Goal: Find specific page/section: Find specific page/section

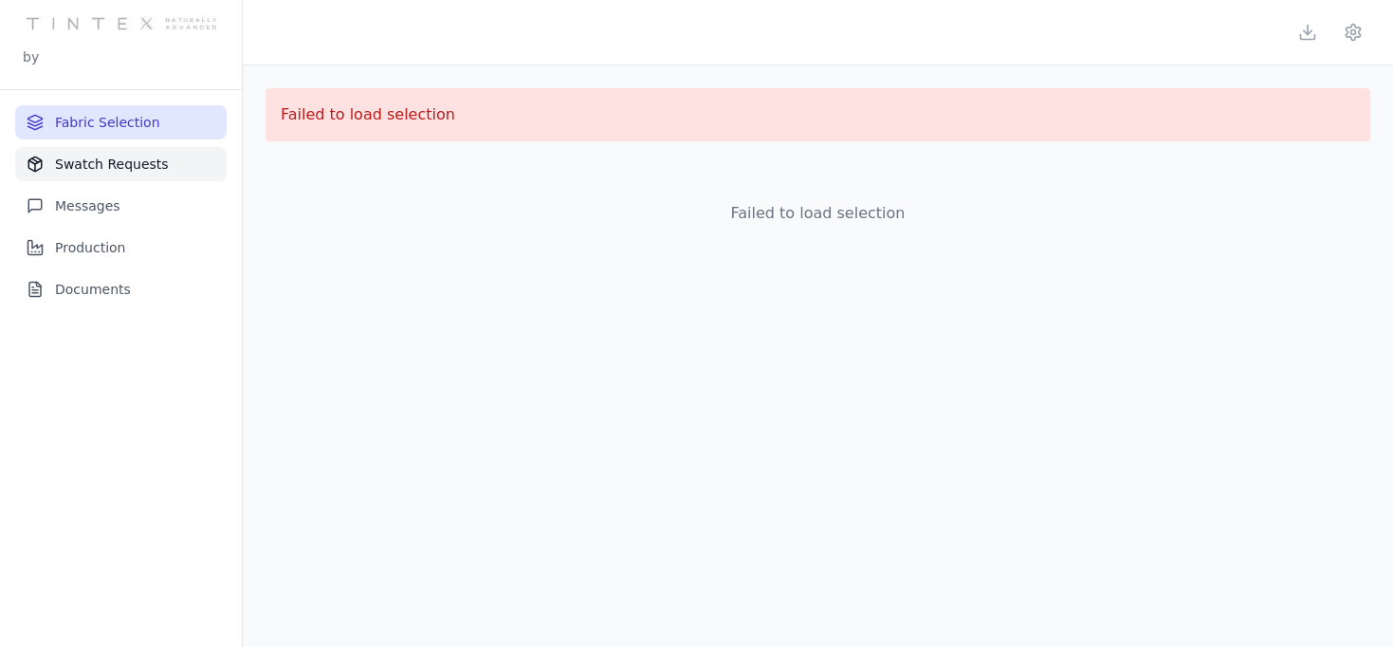
click at [138, 157] on button "Swatch Requests" at bounding box center [121, 164] width 212 height 34
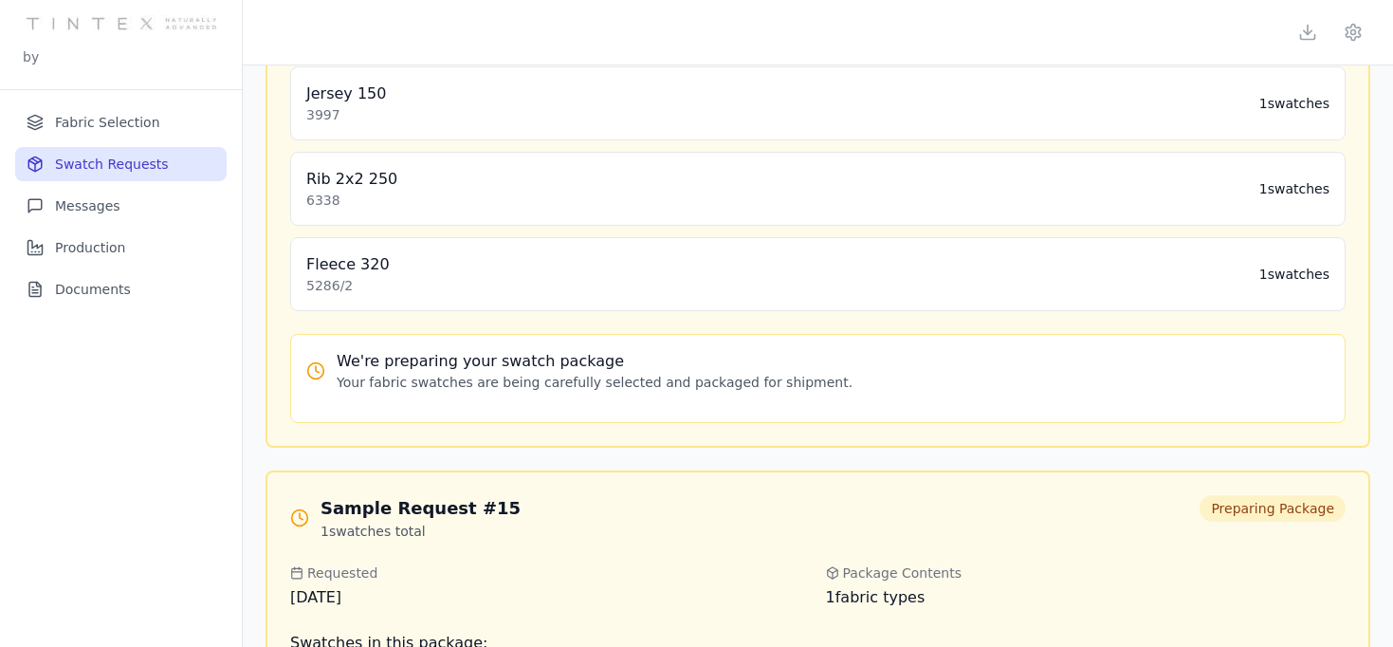
scroll to position [726, 0]
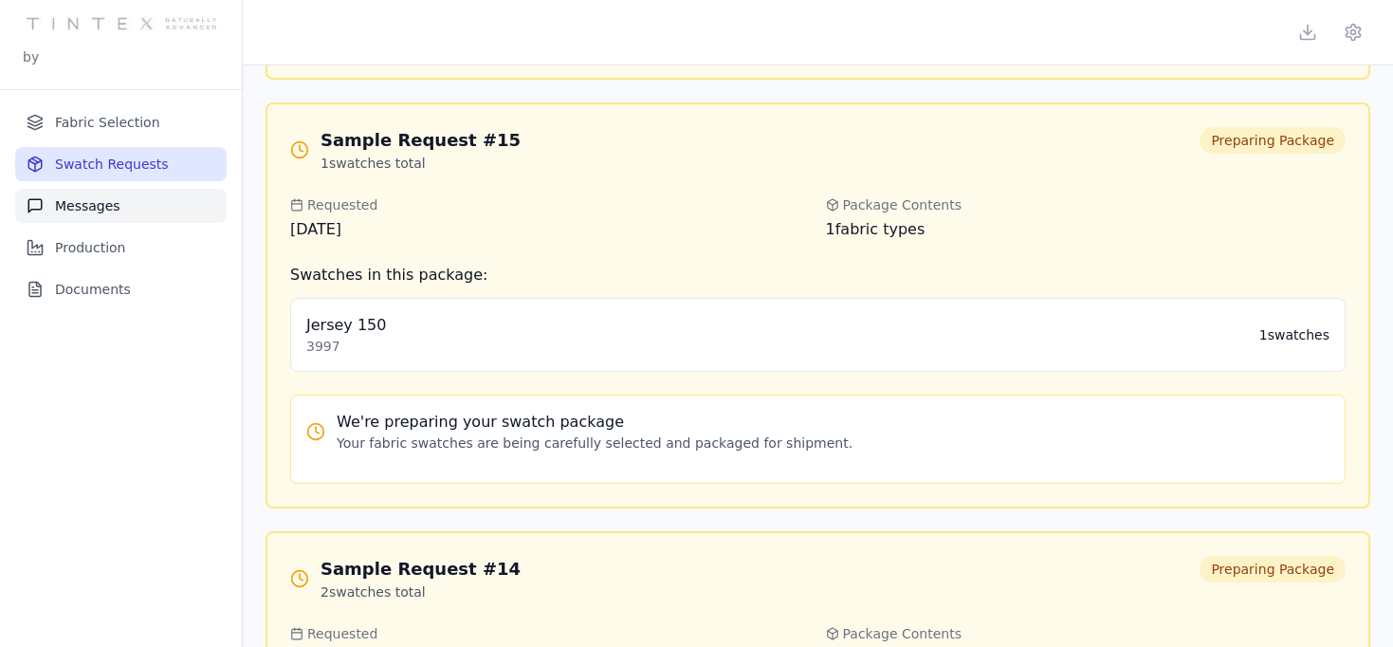
click at [99, 204] on button "Messages" at bounding box center [121, 206] width 212 height 34
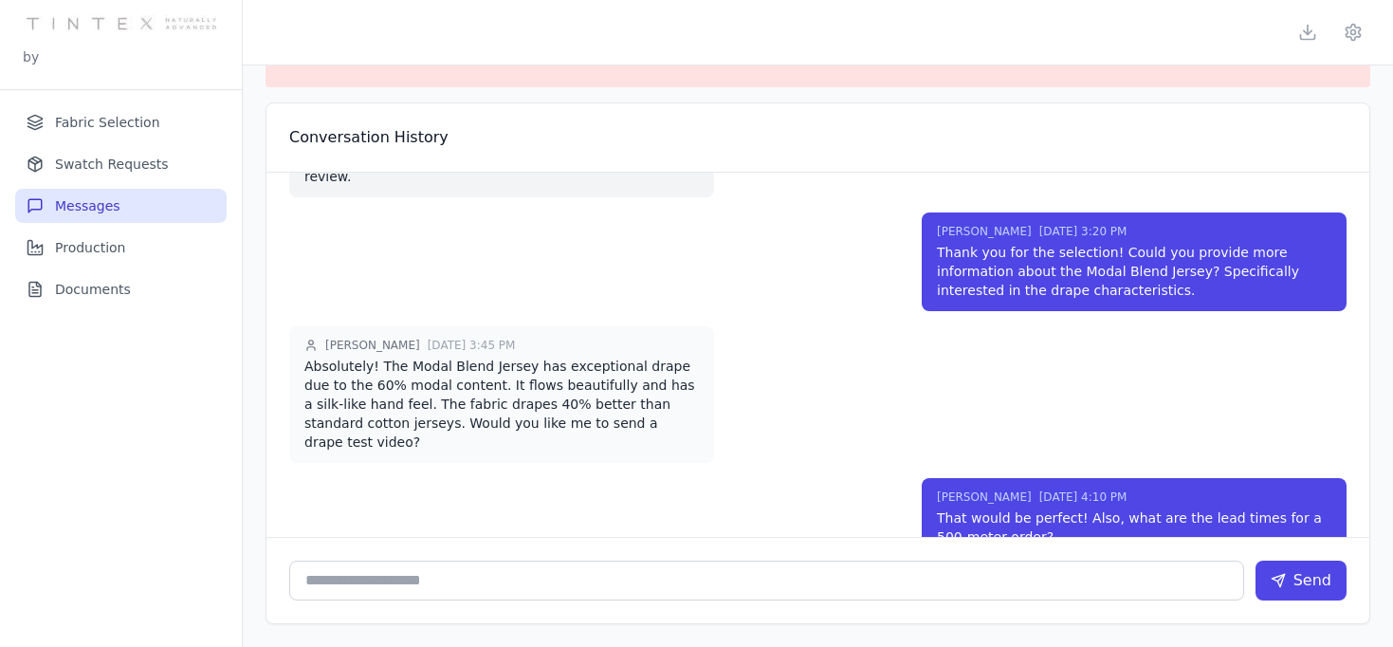
scroll to position [83, 0]
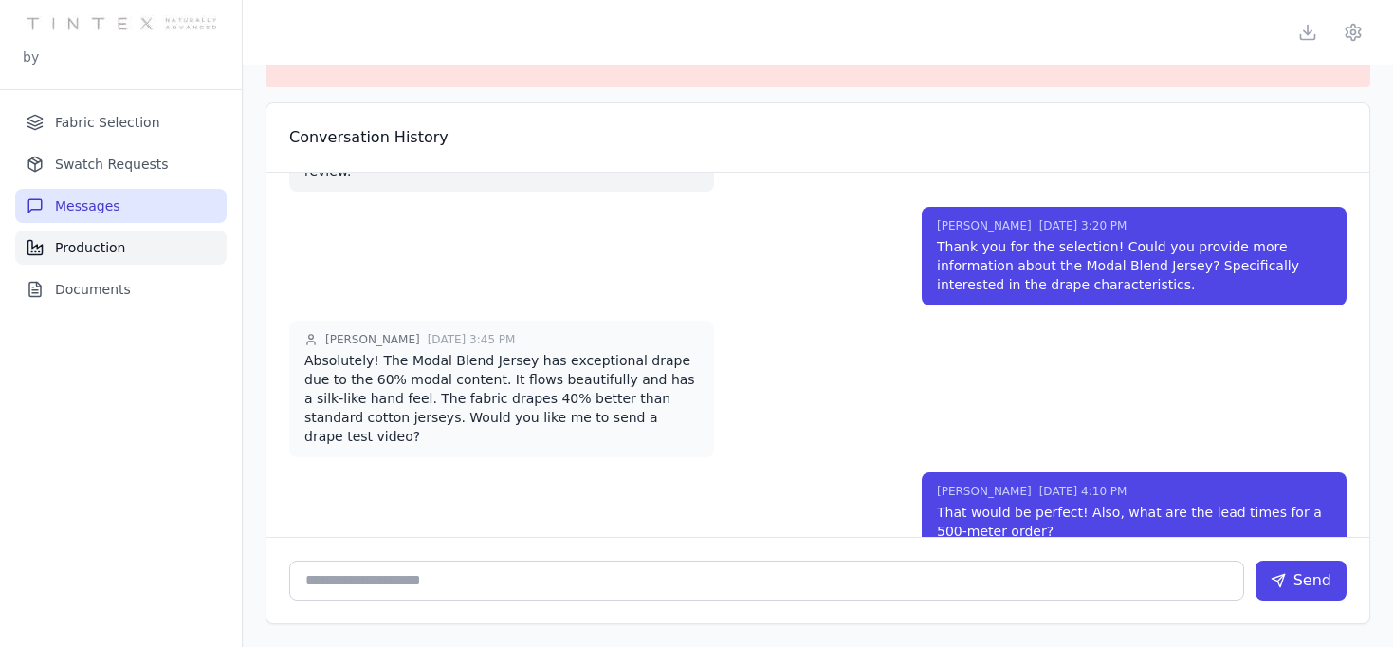
click at [121, 247] on button "Production" at bounding box center [121, 248] width 212 height 34
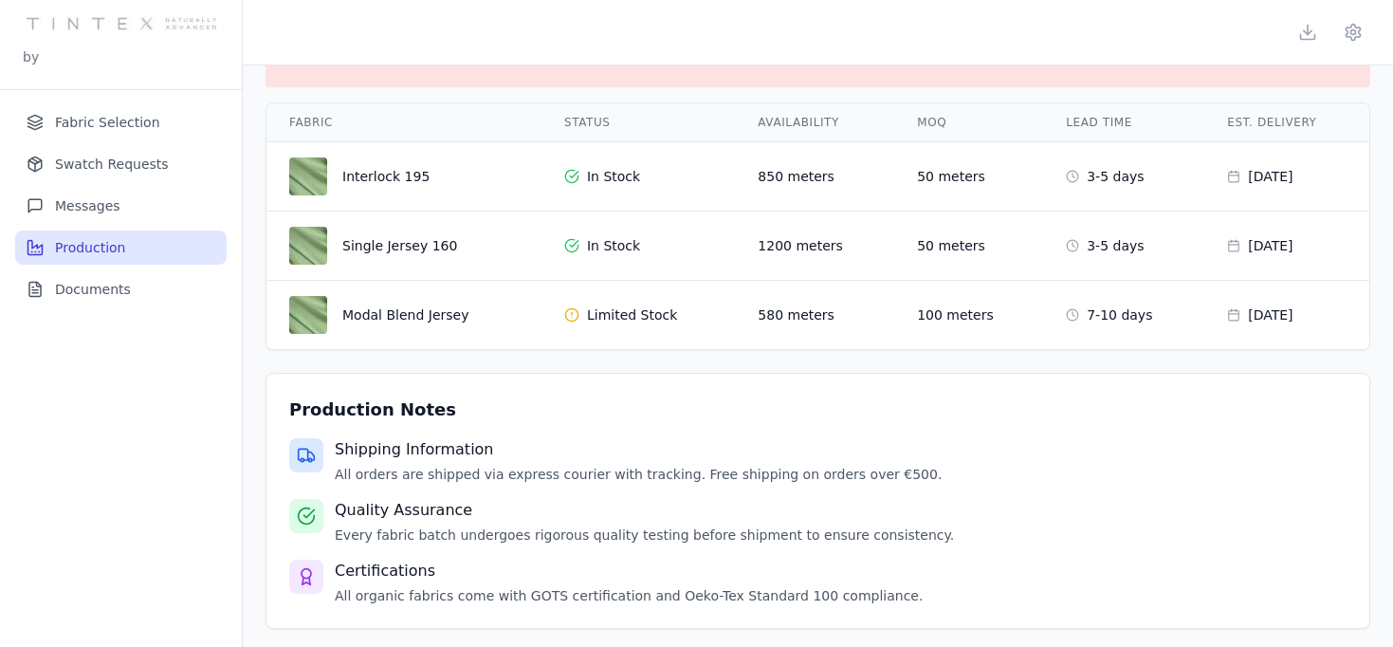
scroll to position [59, 0]
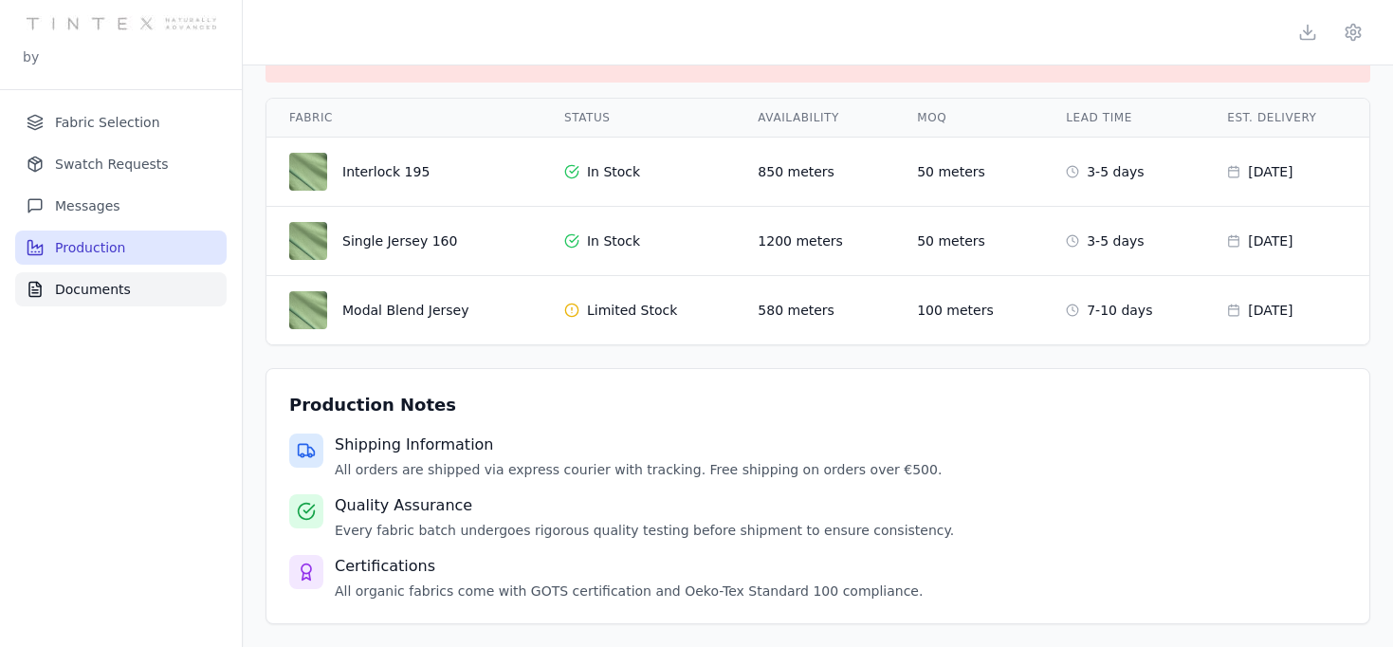
click at [118, 295] on button "Documents" at bounding box center [121, 289] width 212 height 34
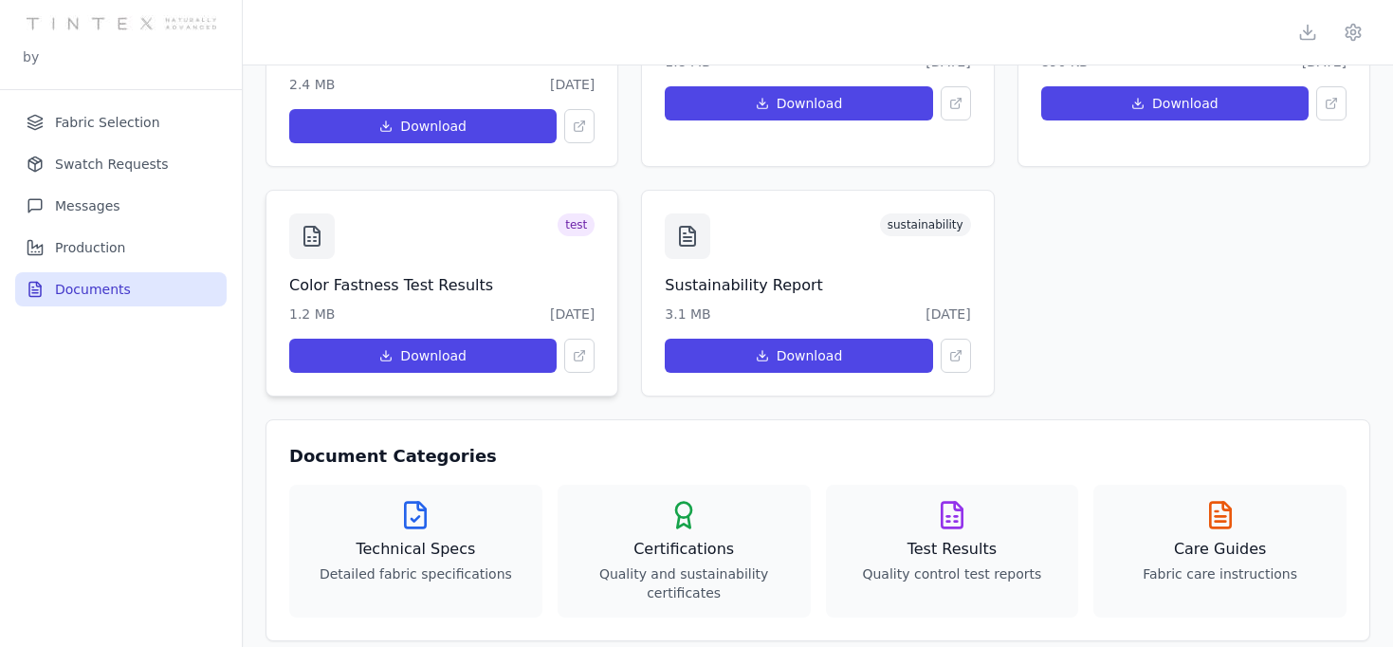
scroll to position [236, 0]
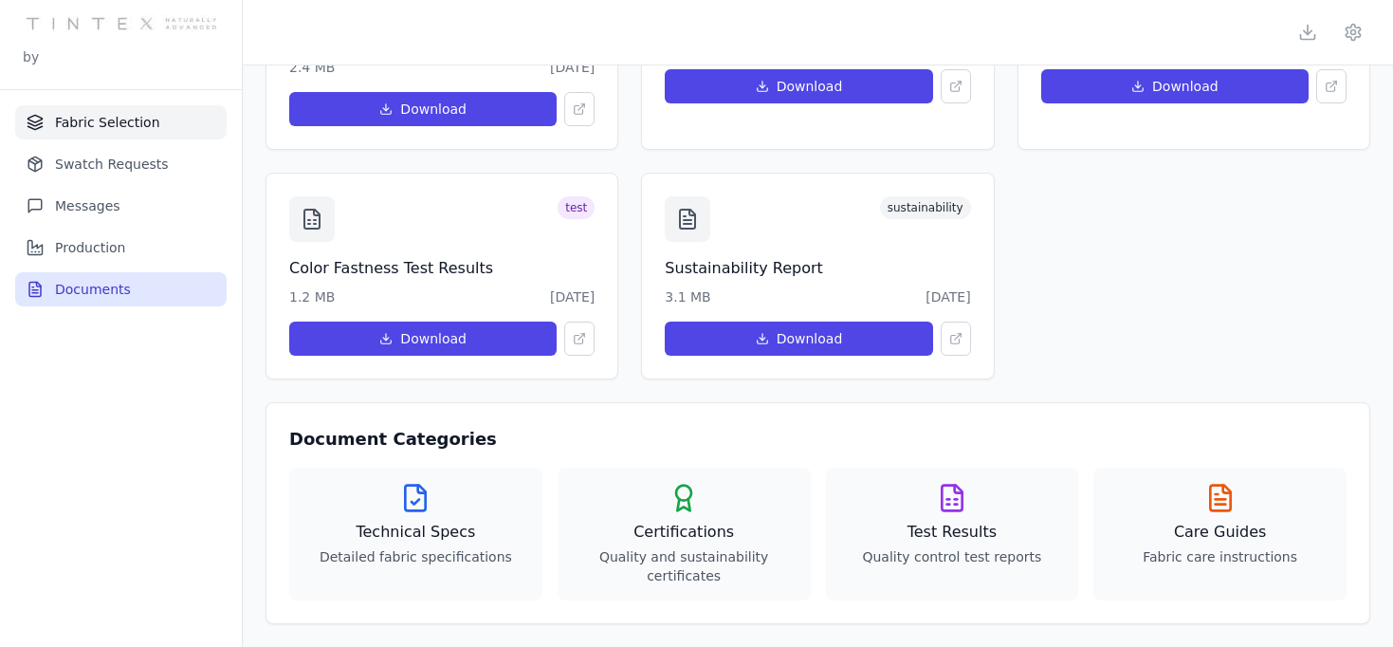
click at [111, 128] on button "Fabric Selection" at bounding box center [121, 122] width 212 height 34
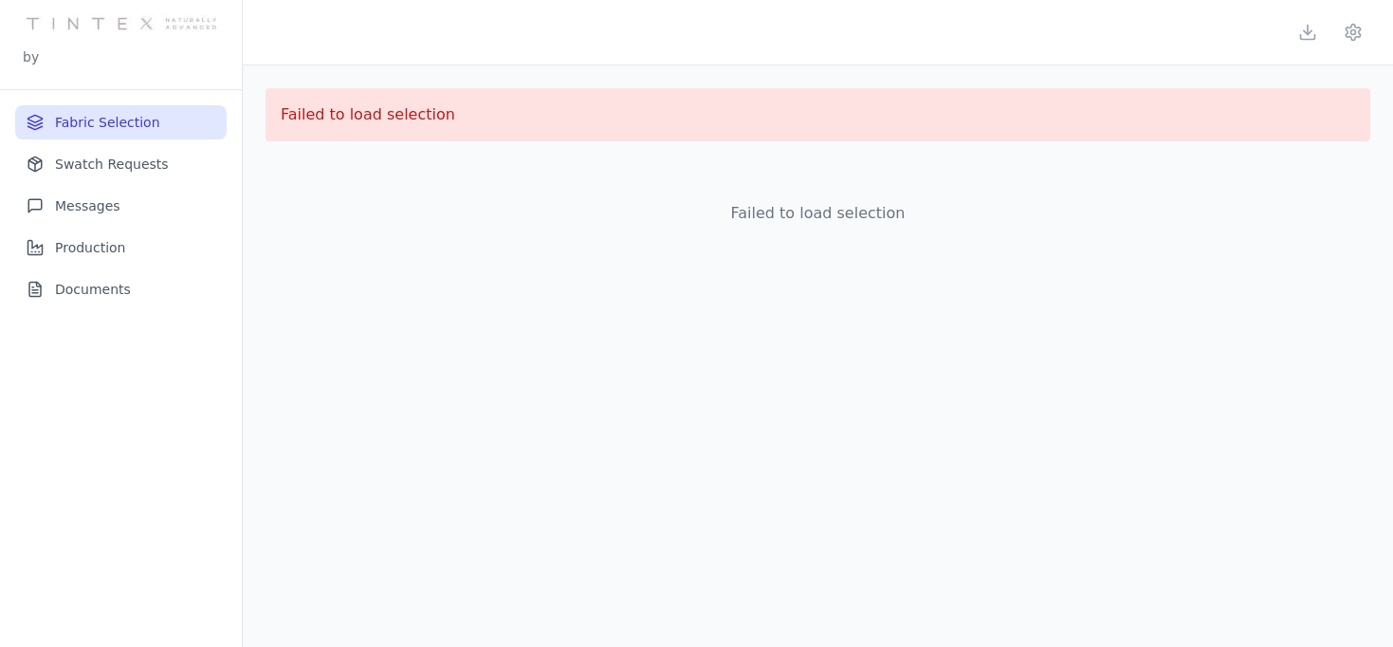
scroll to position [0, 0]
click at [121, 169] on button "Swatch Requests" at bounding box center [121, 164] width 212 height 34
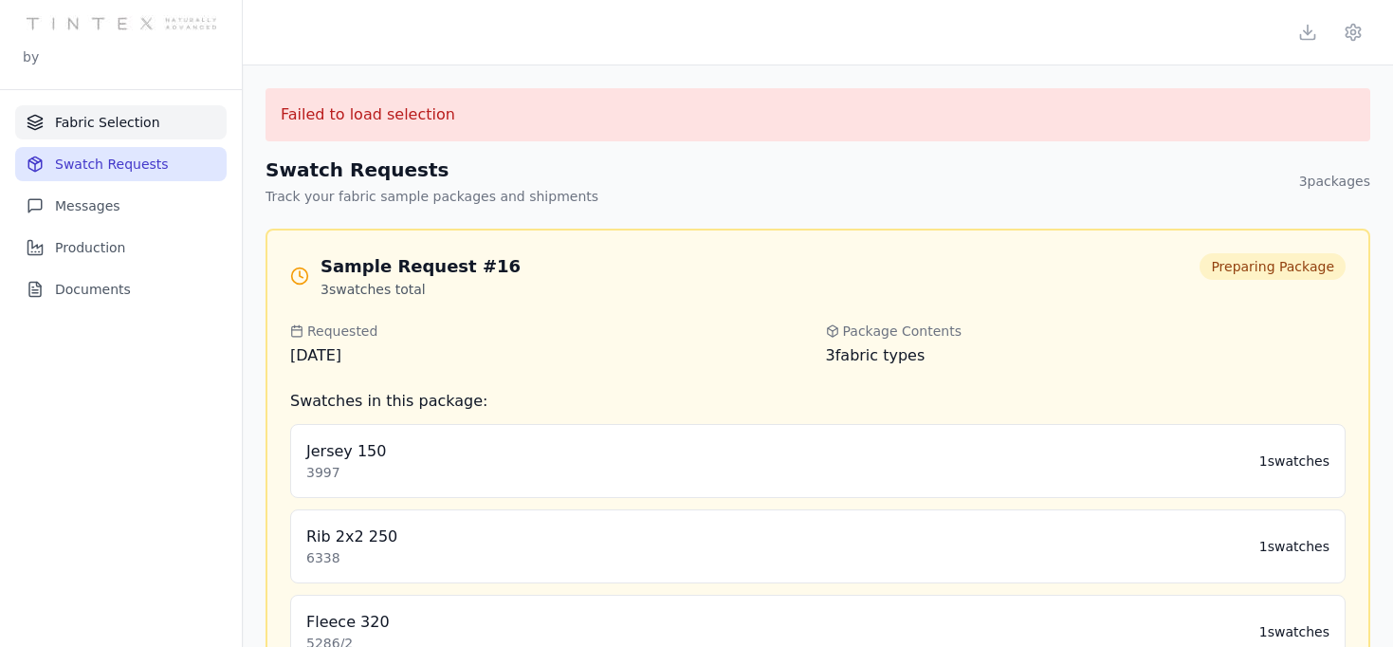
click at [121, 128] on button "Fabric Selection" at bounding box center [121, 122] width 212 height 34
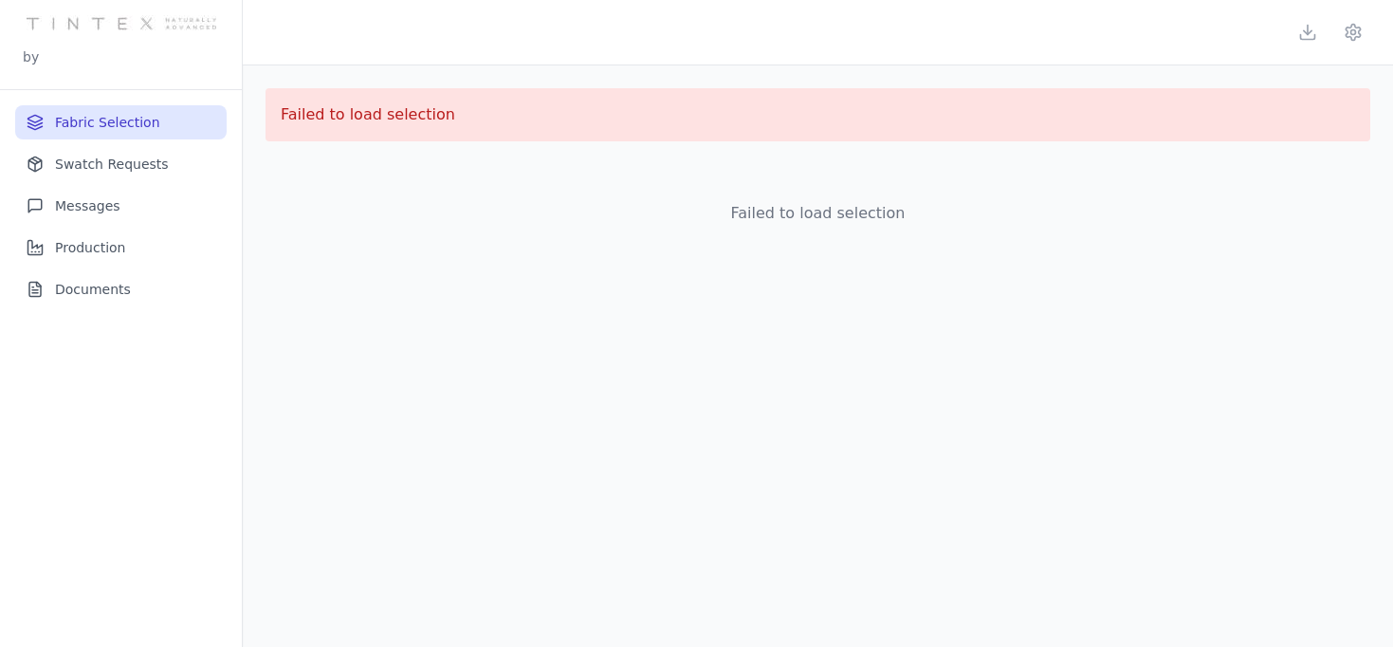
click at [120, 138] on button "Fabric Selection" at bounding box center [121, 122] width 212 height 34
click at [134, 163] on button "Swatch Requests" at bounding box center [121, 164] width 212 height 34
